Goal: Check status: Check status

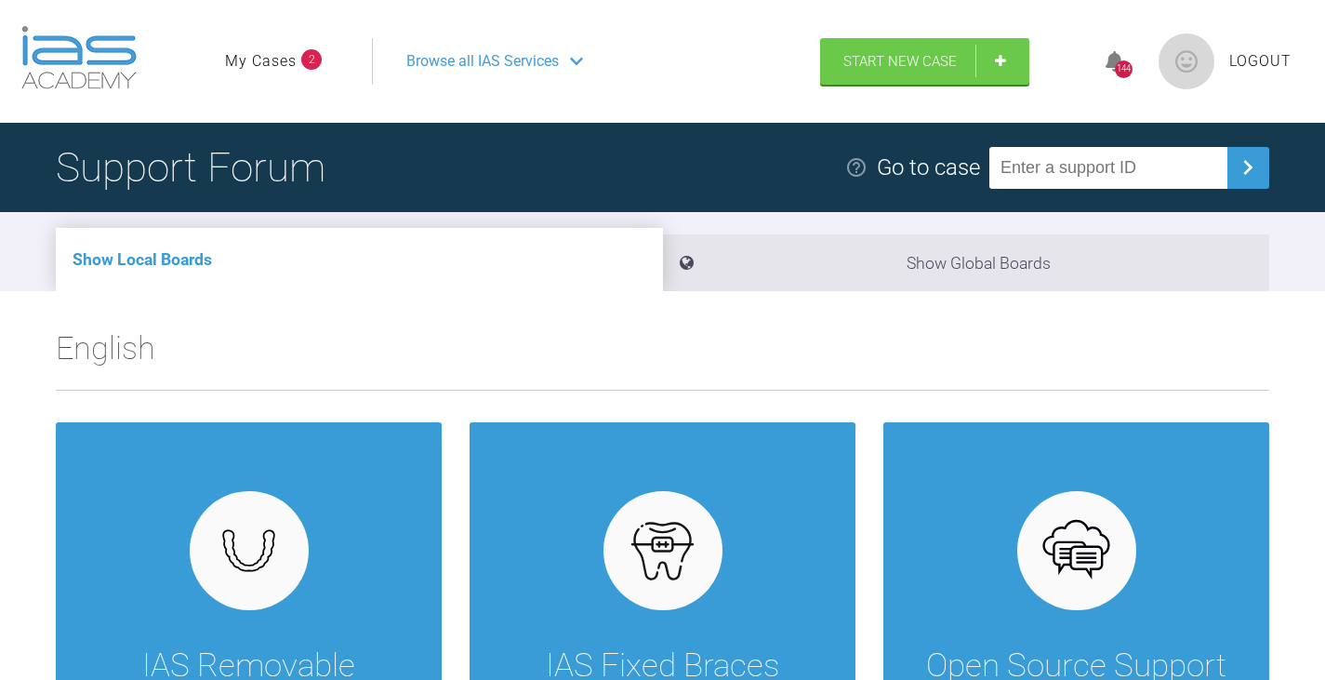
drag, startPoint x: 271, startPoint y: 40, endPoint x: 266, endPoint y: 52, distance: 13.3
click at [270, 41] on ul "My Cases 2" at bounding box center [298, 61] width 147 height 46
click at [266, 55] on link "My Cases" at bounding box center [261, 61] width 72 height 24
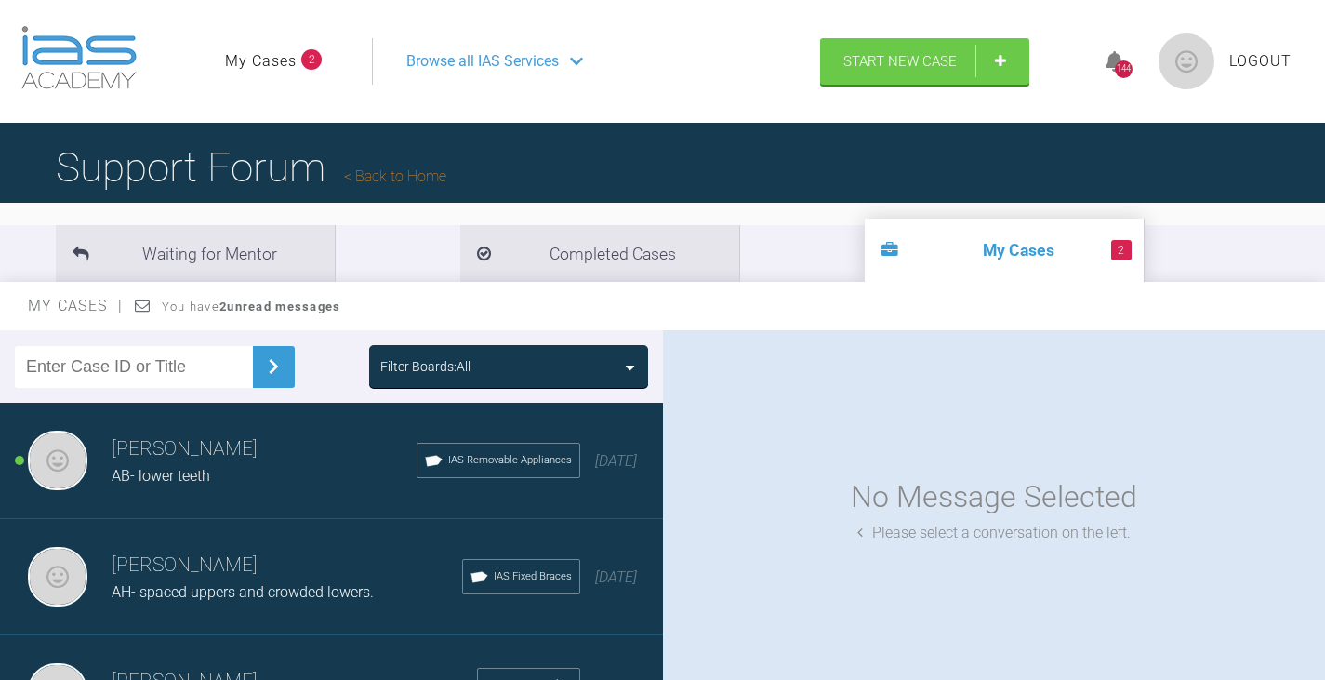
click at [175, 460] on h3 "Jeffrey Bowman" at bounding box center [264, 449] width 305 height 32
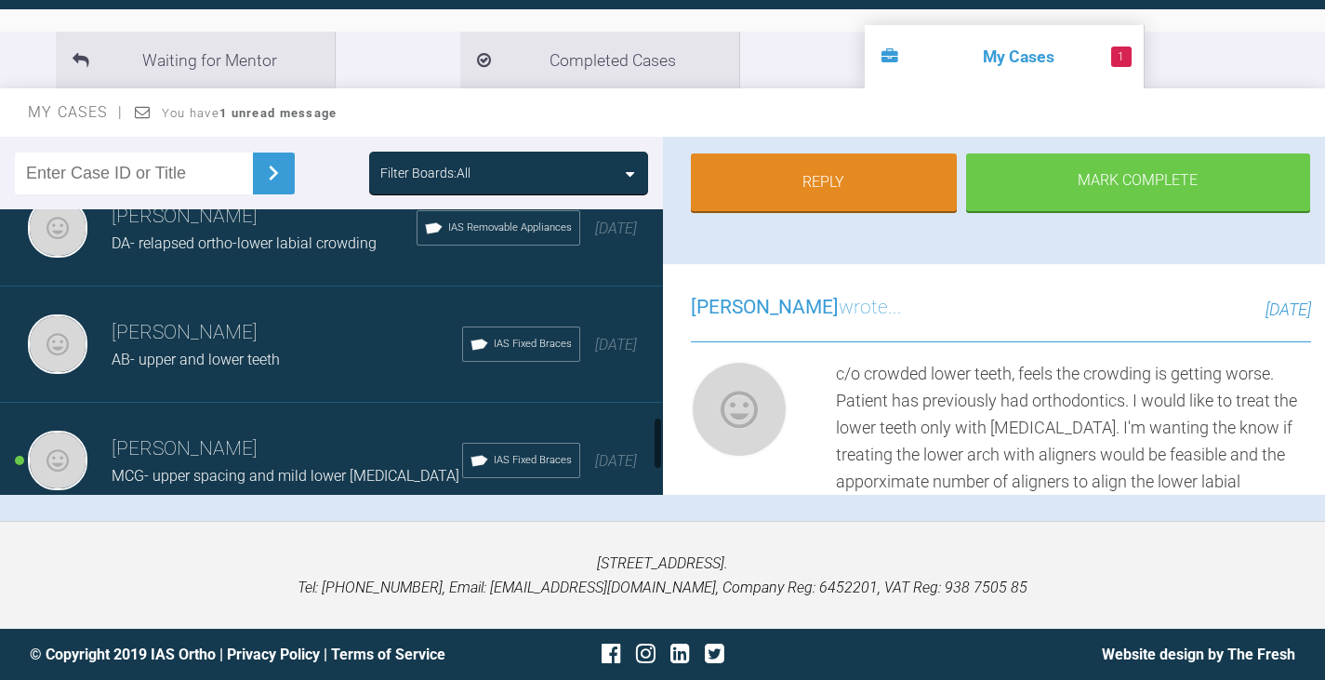
scroll to position [1116, 0]
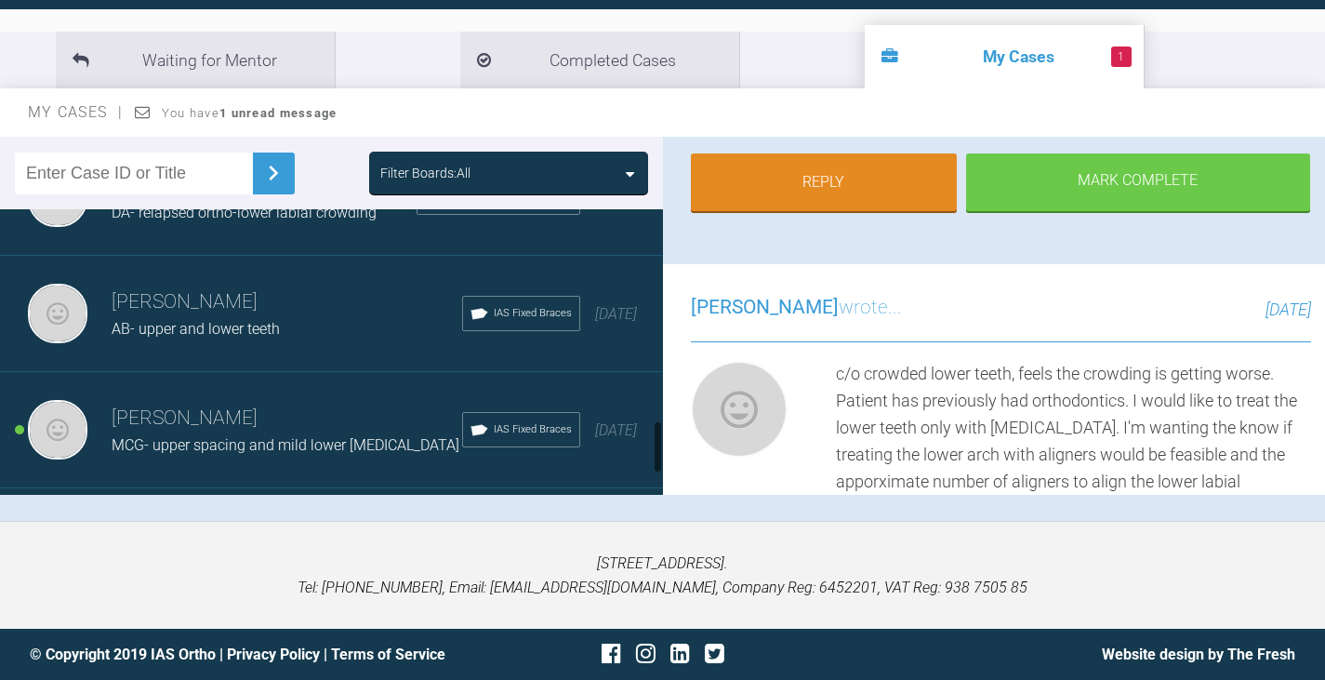
click at [210, 438] on span "MCG- upper spacing and mild lower teeth crowding" at bounding box center [286, 445] width 348 height 18
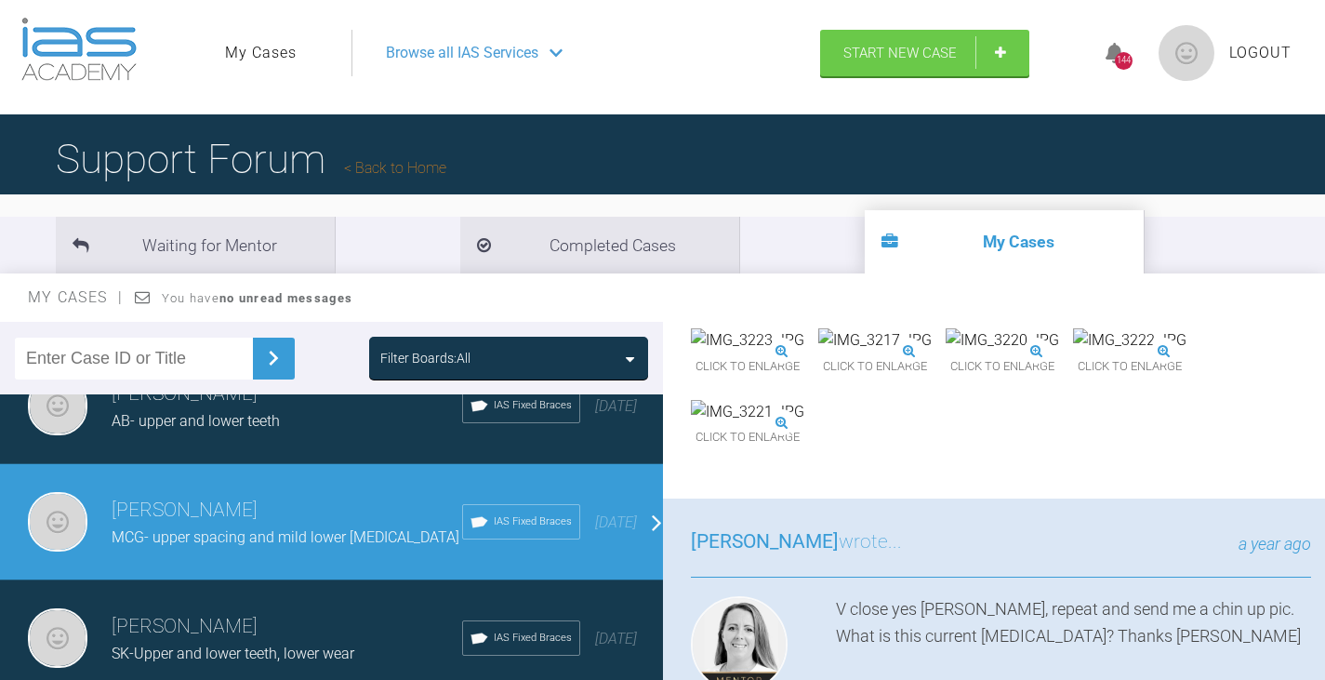
scroll to position [0, 0]
